Goal: Information Seeking & Learning: Learn about a topic

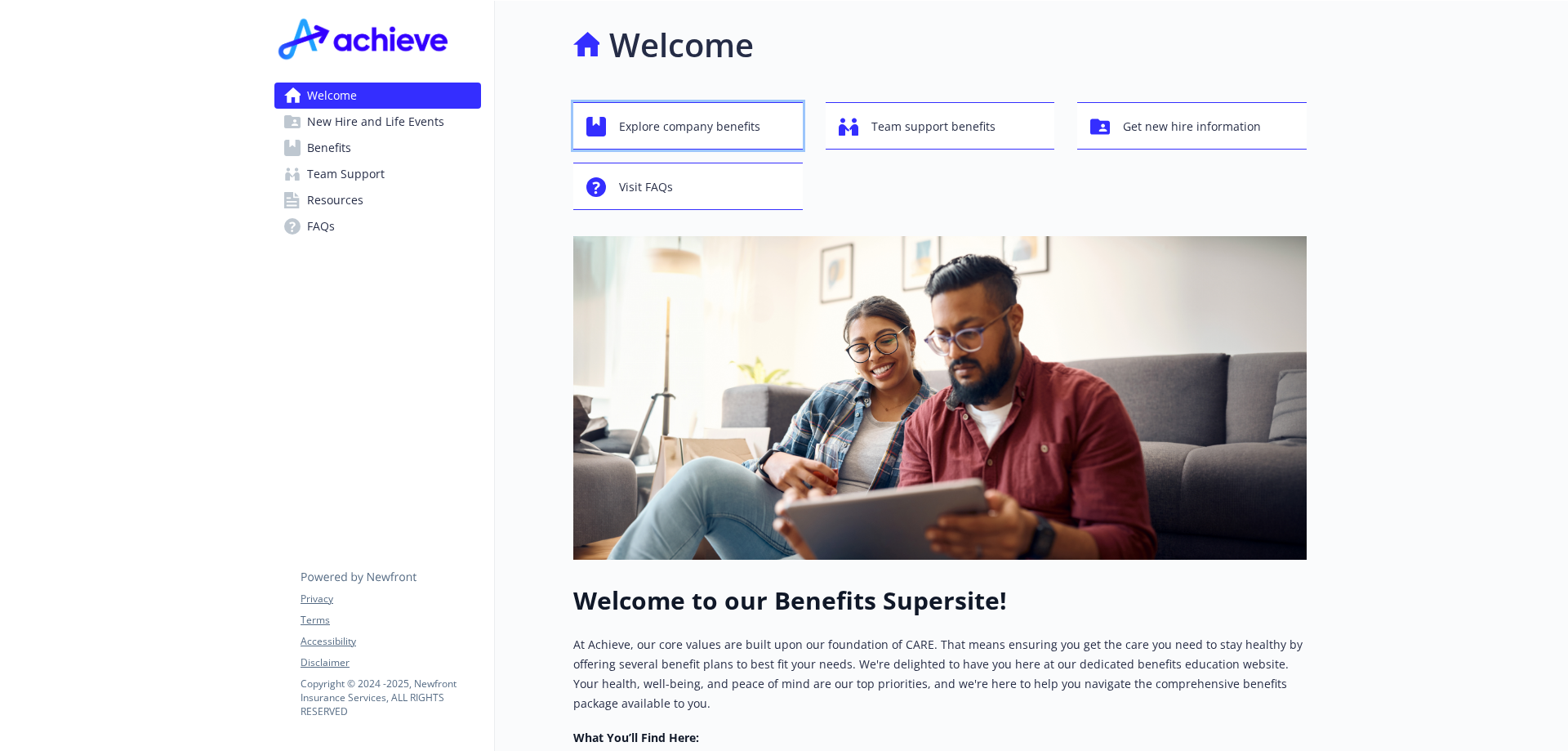
click at [683, 126] on span "Explore company benefits" at bounding box center [689, 127] width 141 height 31
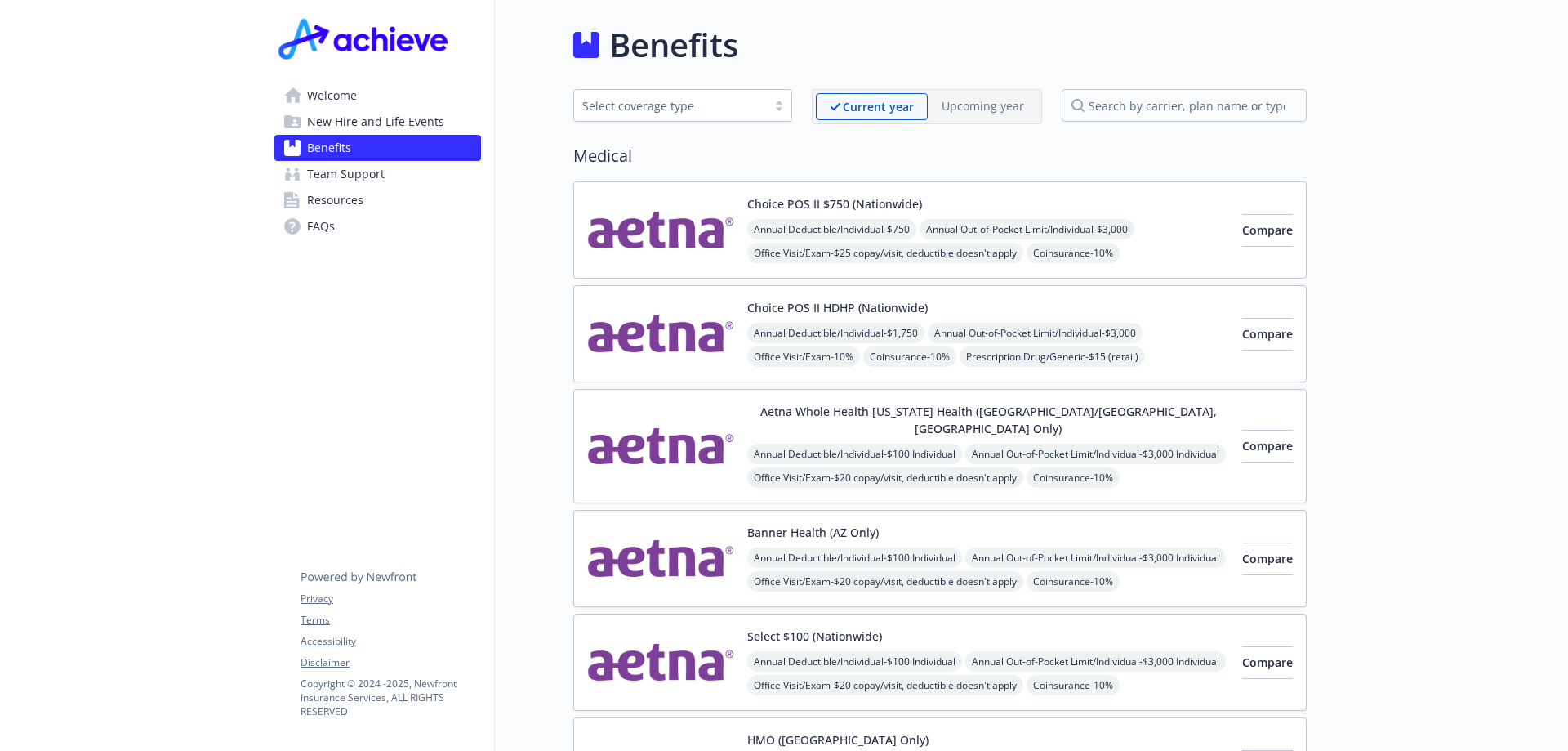
click at [311, 89] on span "Welcome" at bounding box center [332, 95] width 50 height 26
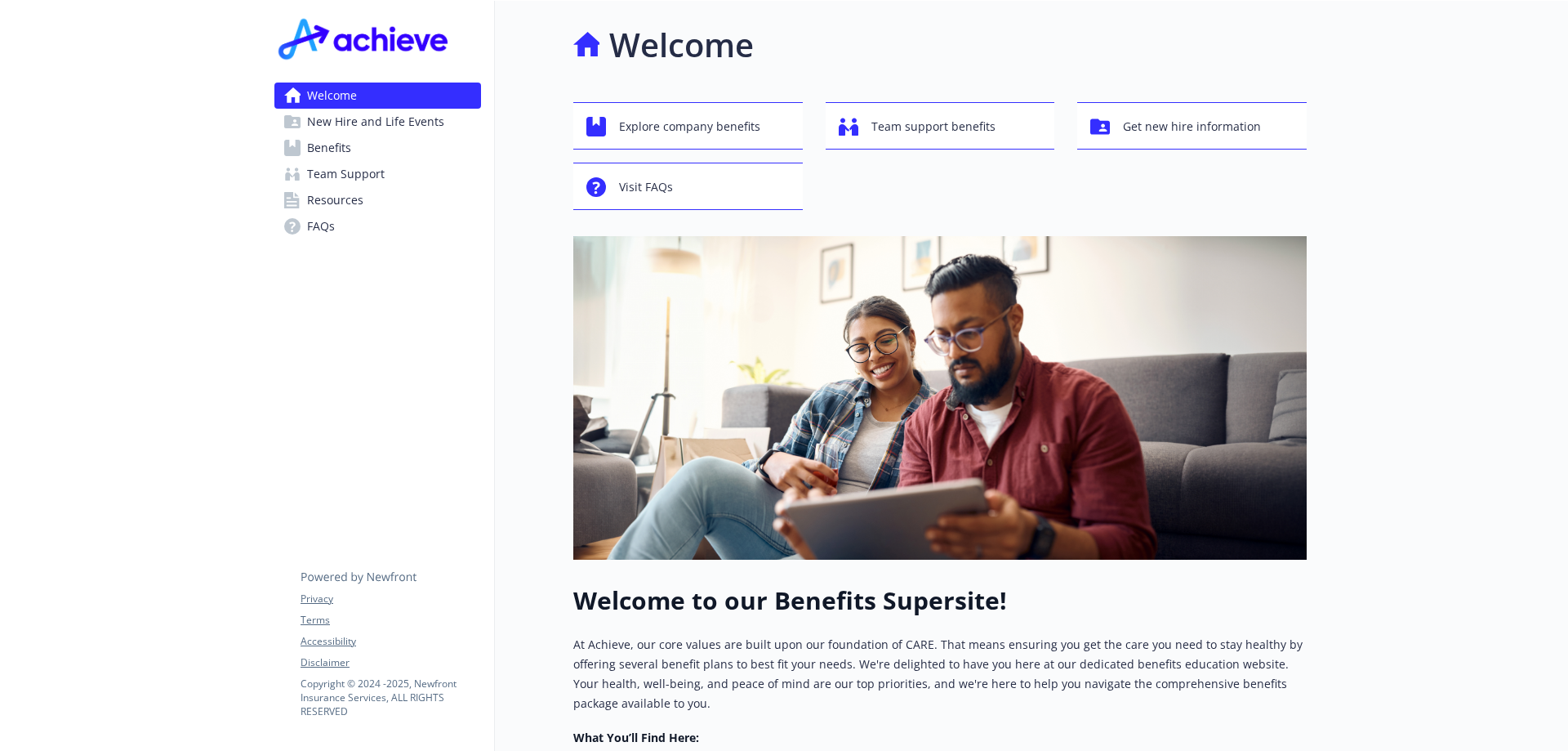
scroll to position [428, 0]
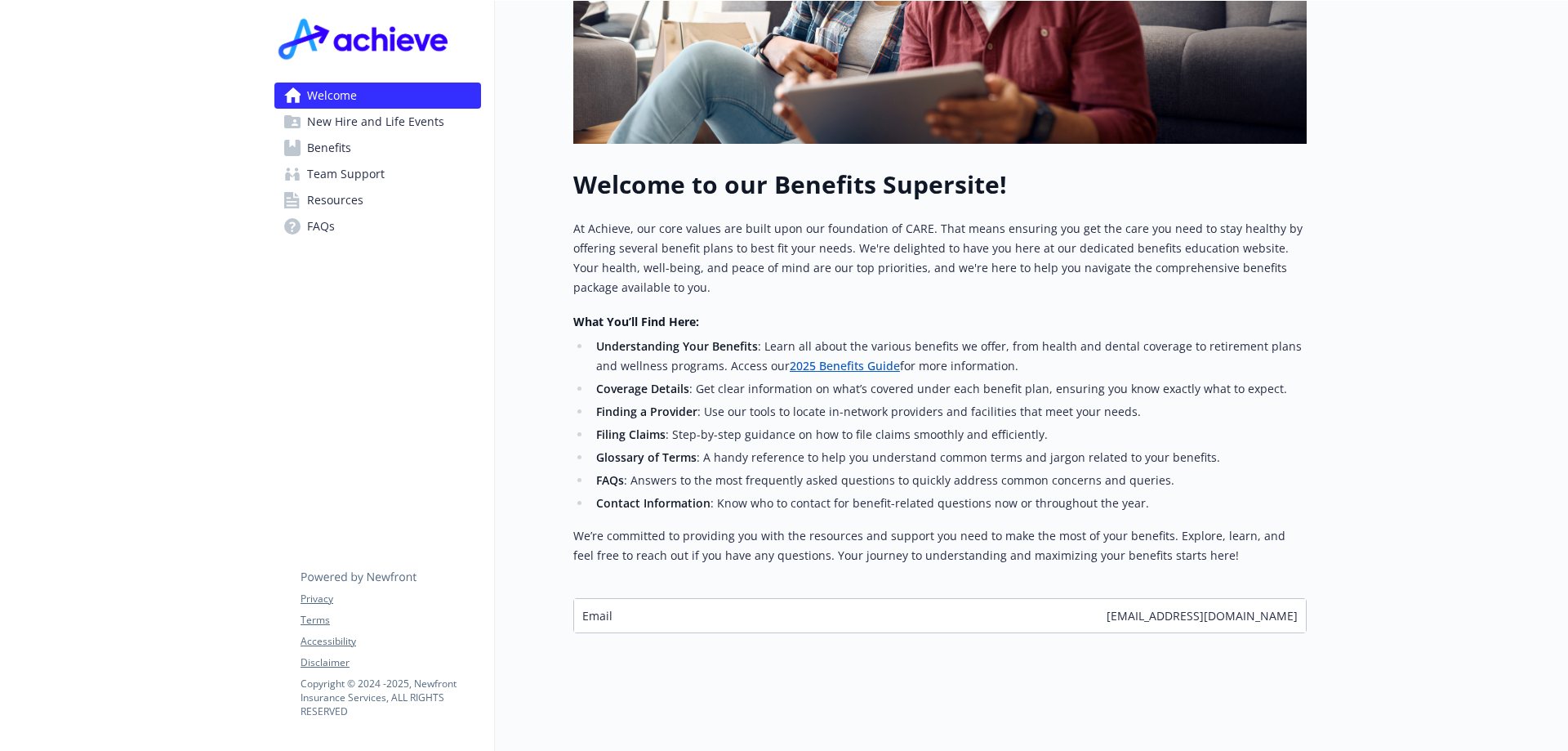
click at [815, 358] on link "2025 Benefits Guide" at bounding box center [845, 365] width 111 height 15
